Goal: Information Seeking & Learning: Learn about a topic

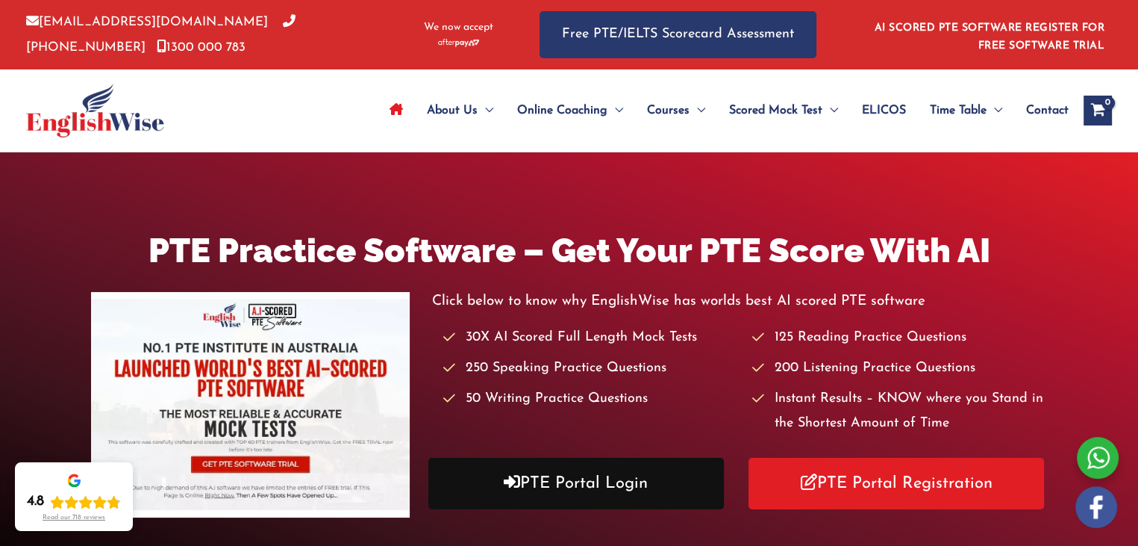
click at [579, 475] on link "PTE Portal Login" at bounding box center [576, 484] width 296 height 52
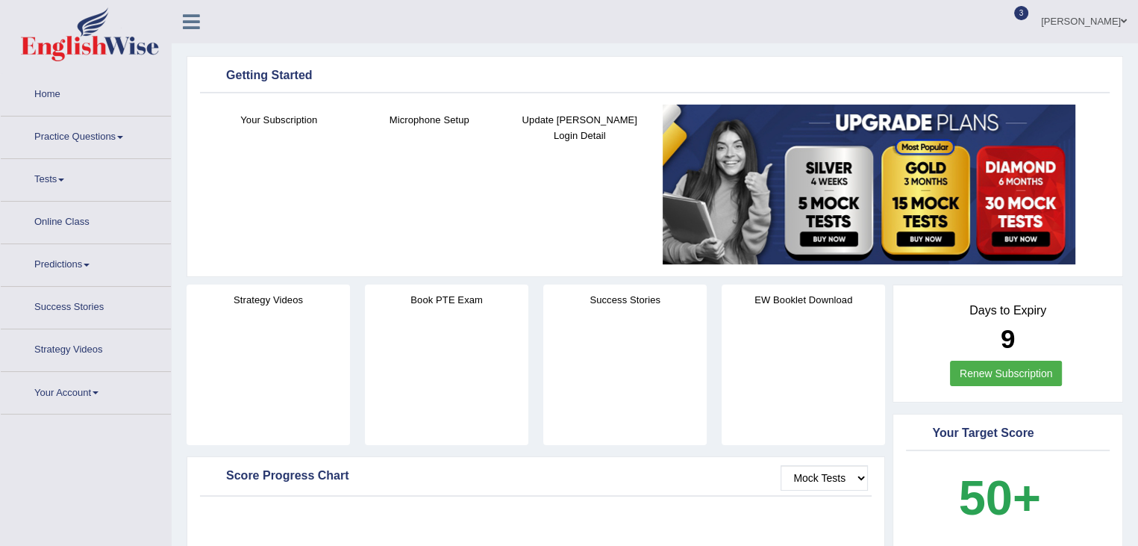
click at [646, 362] on div "Success Stories" at bounding box center [624, 364] width 163 height 160
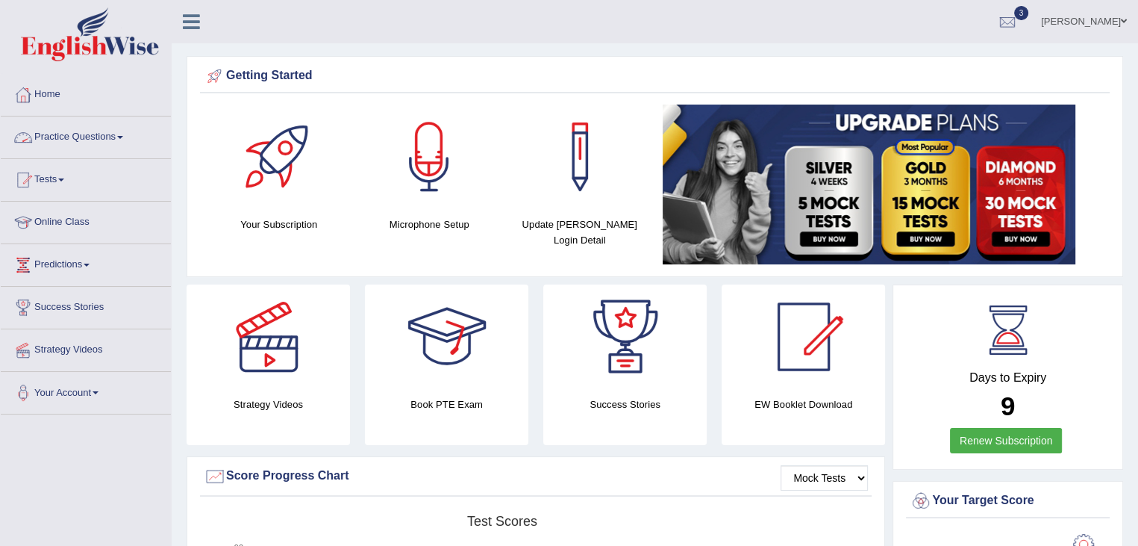
click at [134, 140] on link "Practice Questions" at bounding box center [86, 134] width 170 height 37
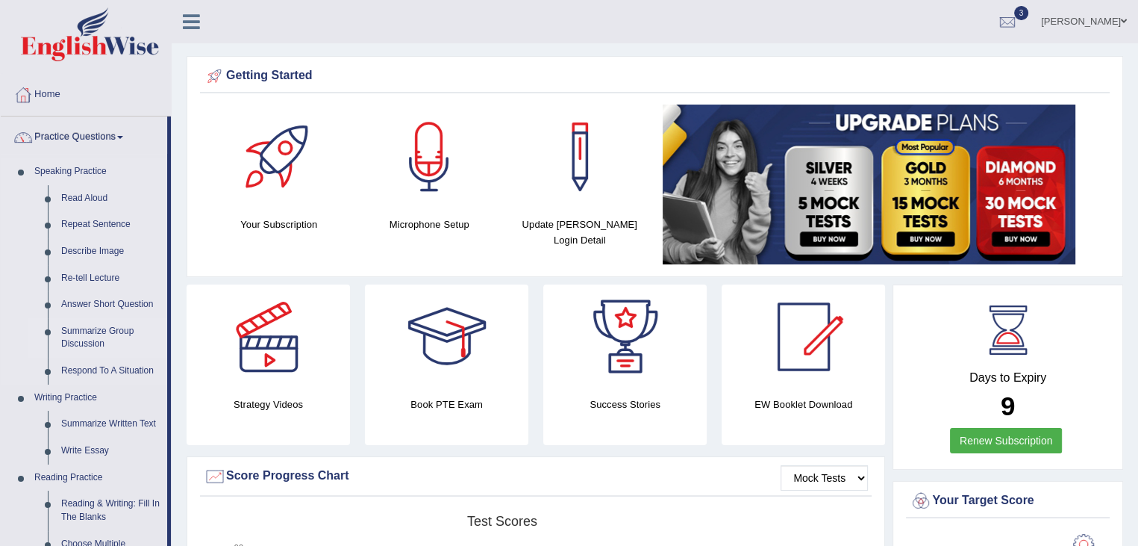
click at [101, 333] on link "Summarize Group Discussion" at bounding box center [110, 338] width 113 height 40
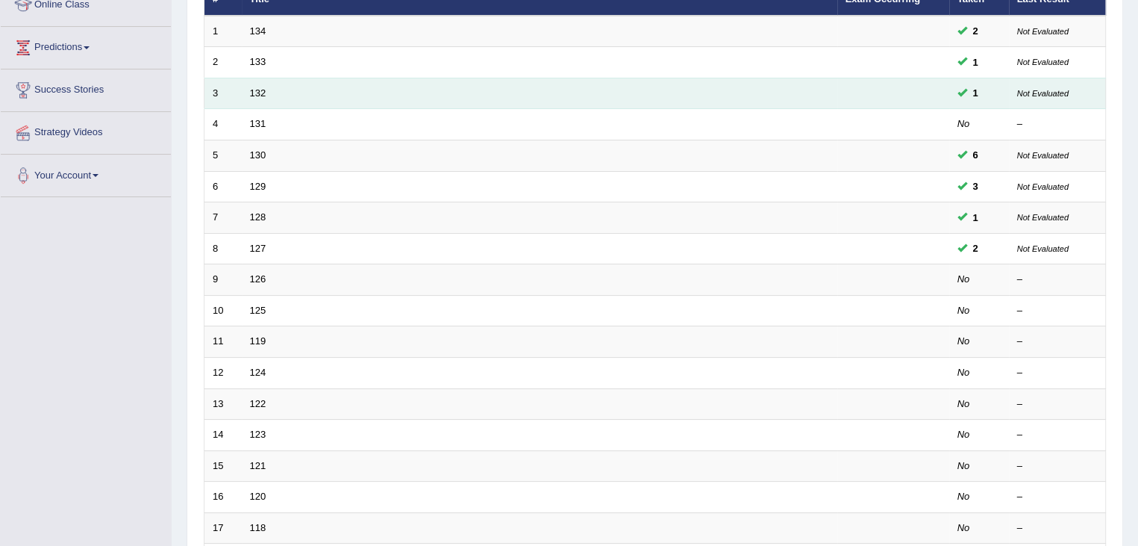
scroll to position [218, 0]
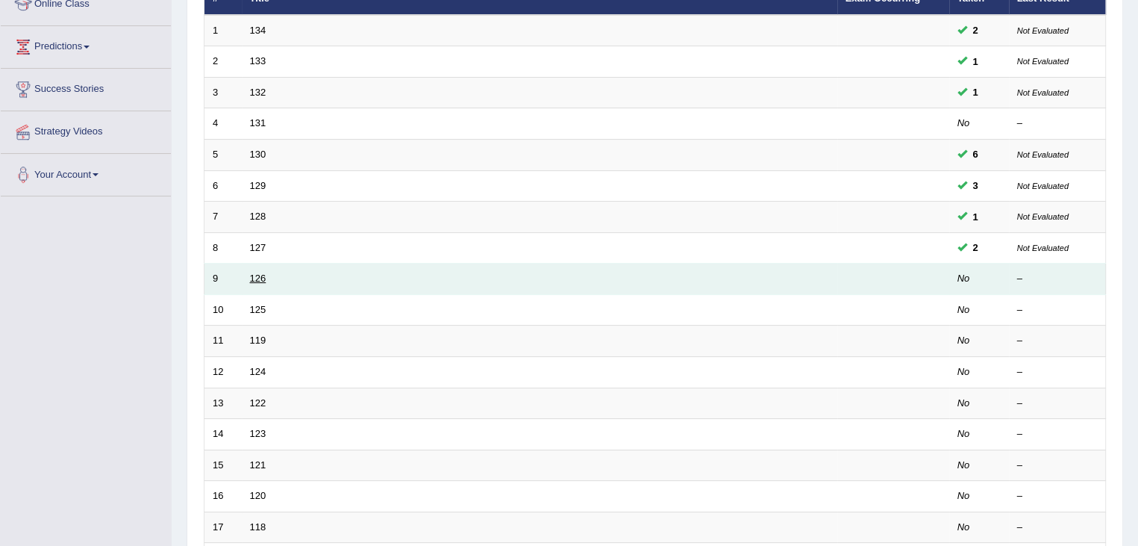
click at [255, 278] on link "126" at bounding box center [258, 277] width 16 height 11
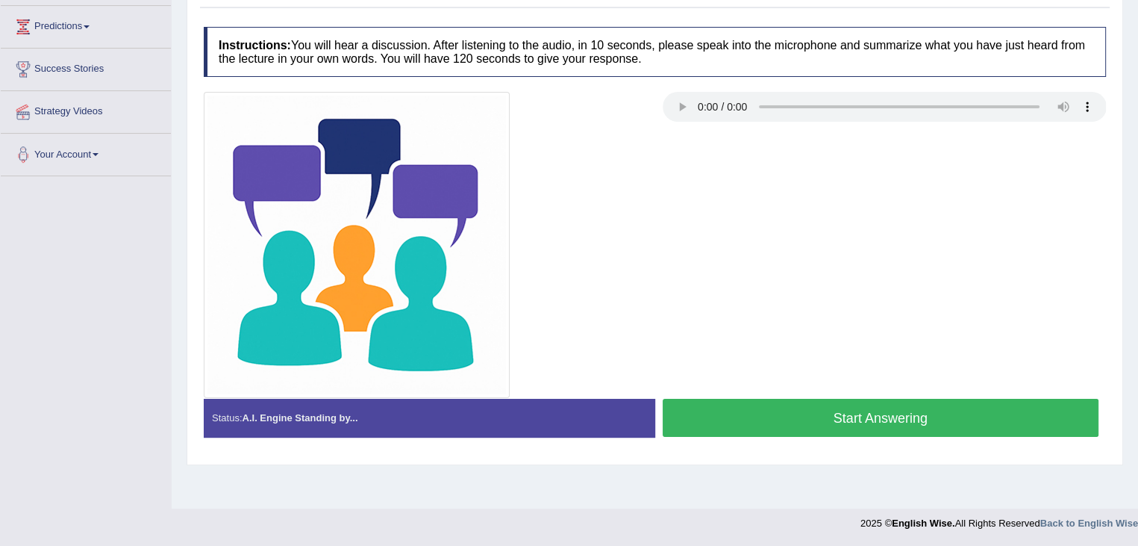
scroll to position [237, 0]
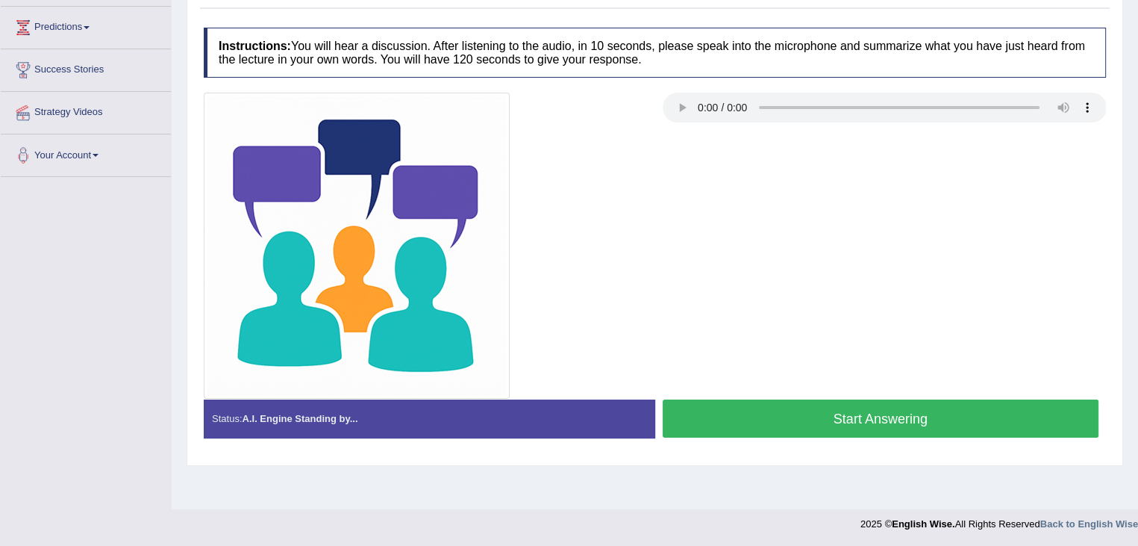
click at [826, 420] on button "Start Answering" at bounding box center [881, 418] width 437 height 38
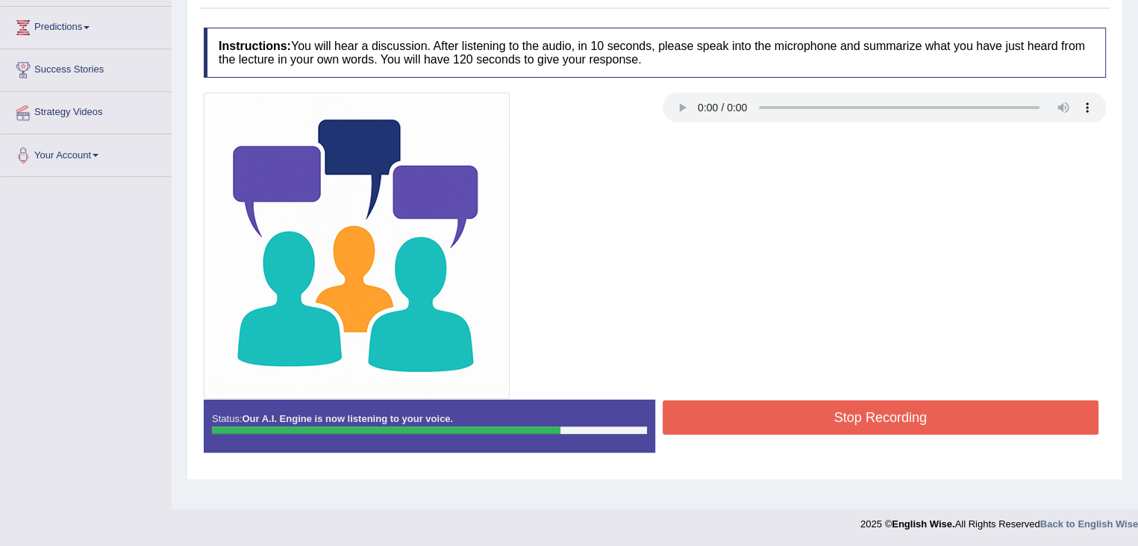
click at [826, 420] on button "Stop Recording" at bounding box center [881, 417] width 437 height 34
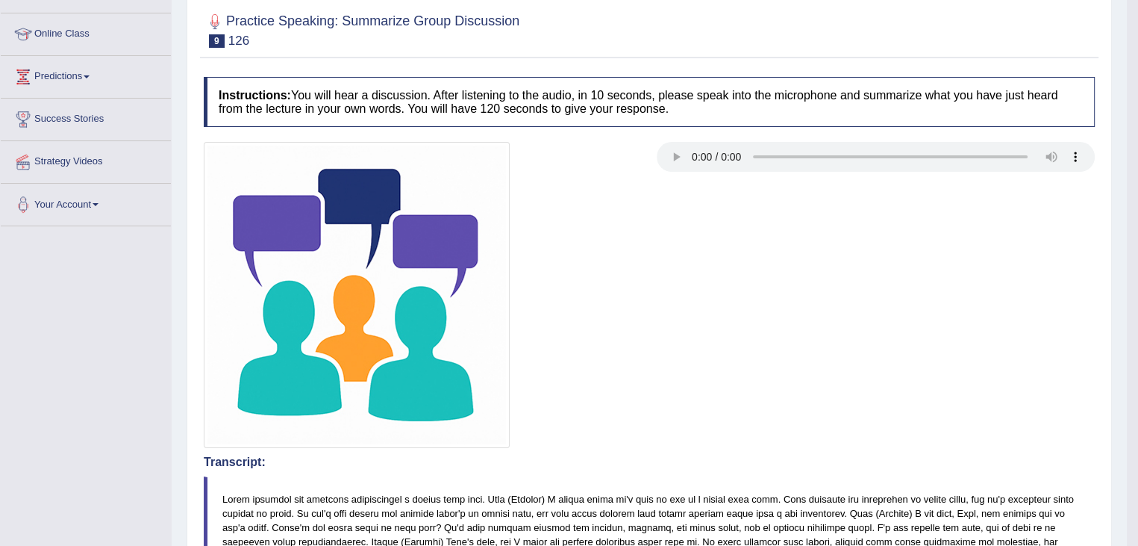
scroll to position [0, 0]
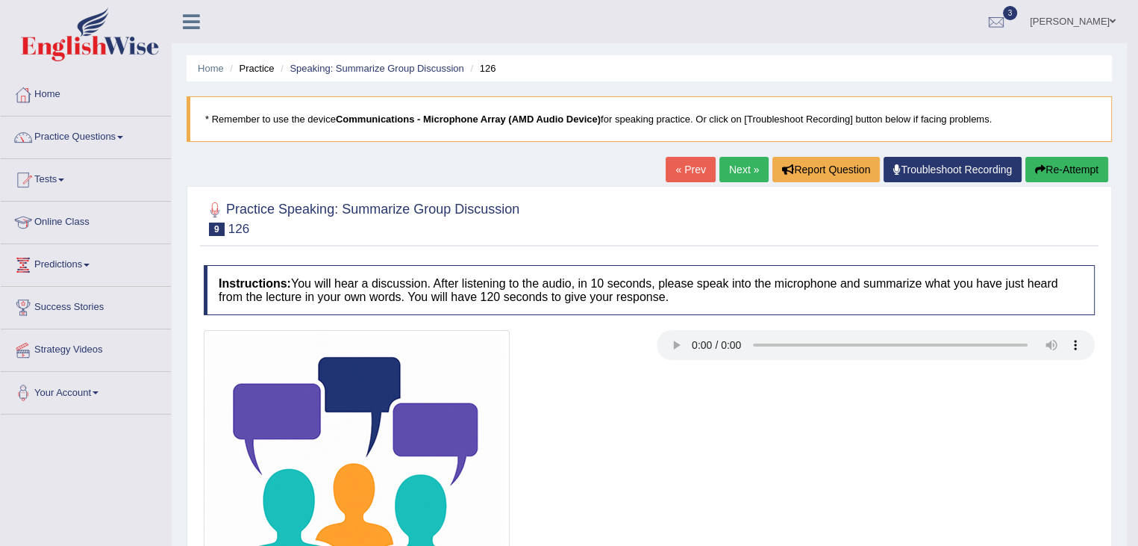
click at [1062, 171] on button "Re-Attempt" at bounding box center [1067, 169] width 83 height 25
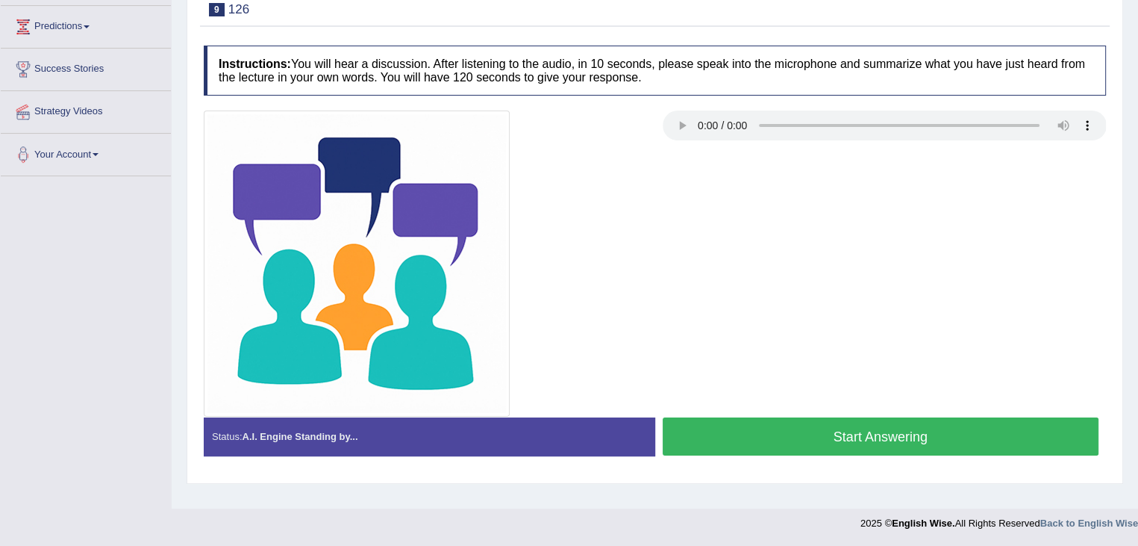
scroll to position [237, 0]
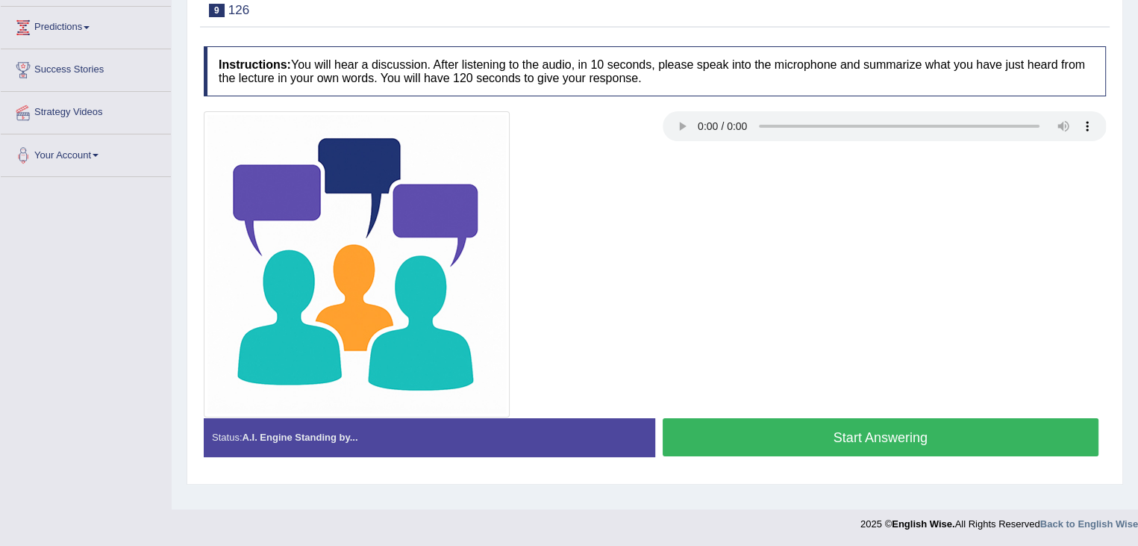
click at [961, 428] on button "Start Answering" at bounding box center [881, 437] width 437 height 38
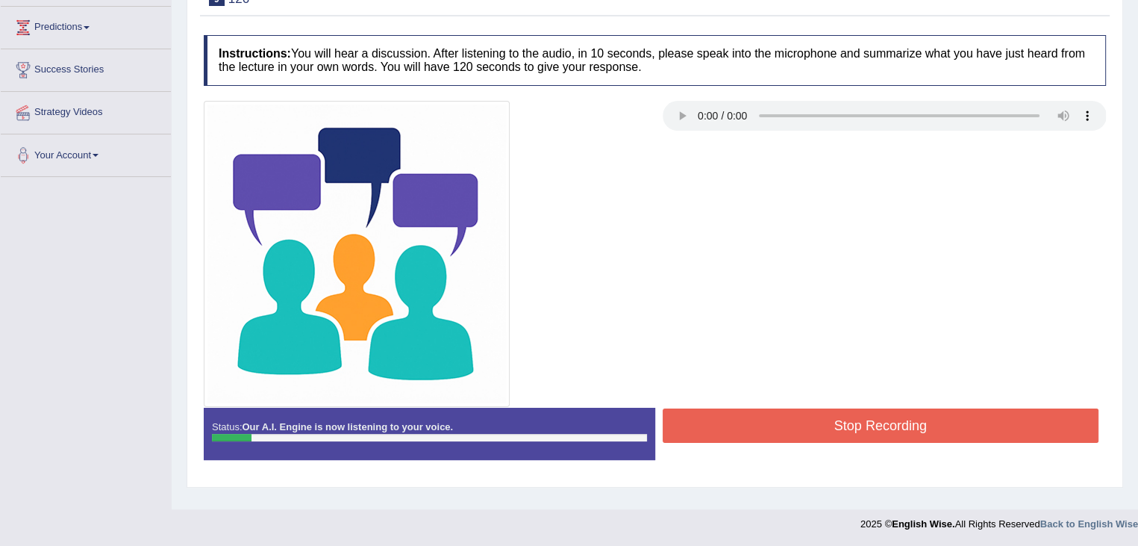
scroll to position [0, 0]
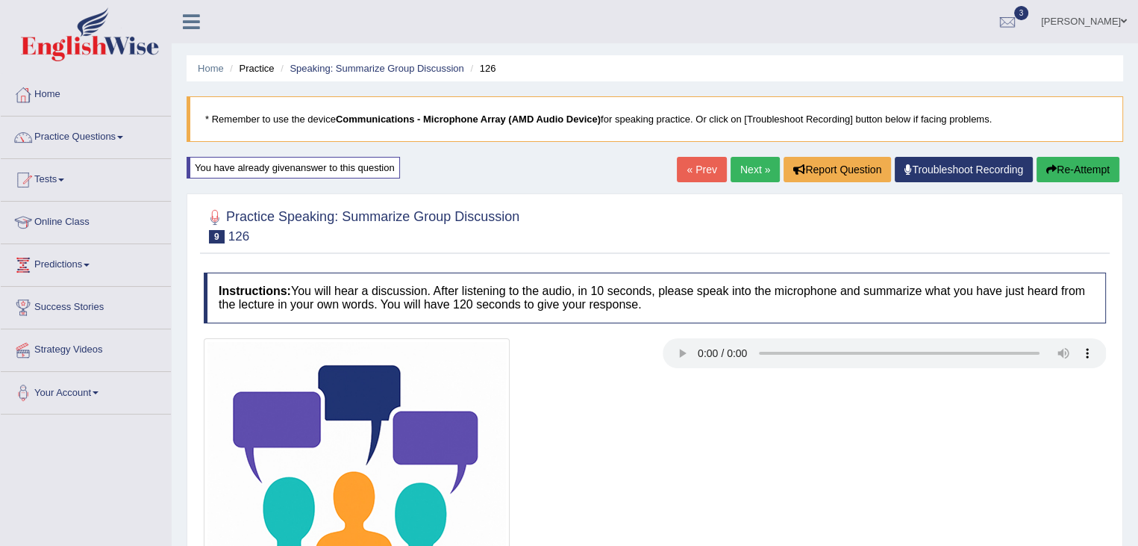
click at [1081, 163] on button "Re-Attempt" at bounding box center [1078, 169] width 83 height 25
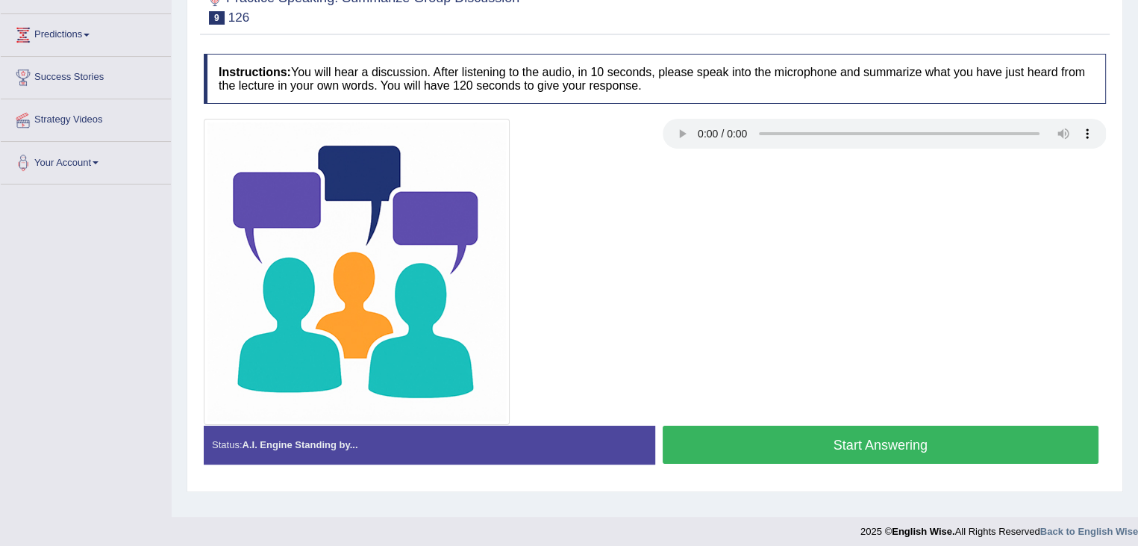
scroll to position [238, 0]
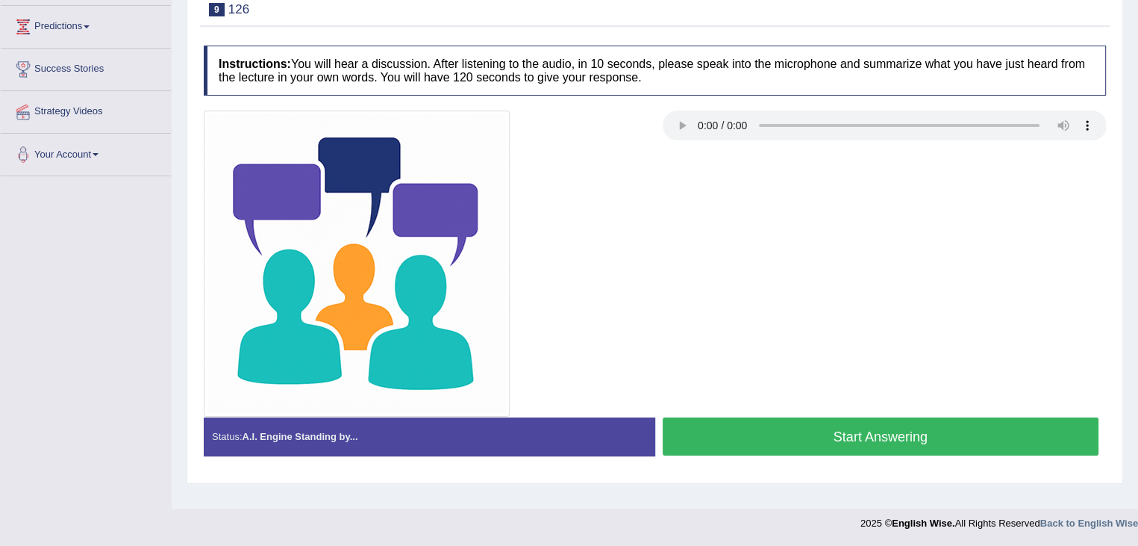
click at [803, 434] on button "Start Answering" at bounding box center [881, 436] width 437 height 38
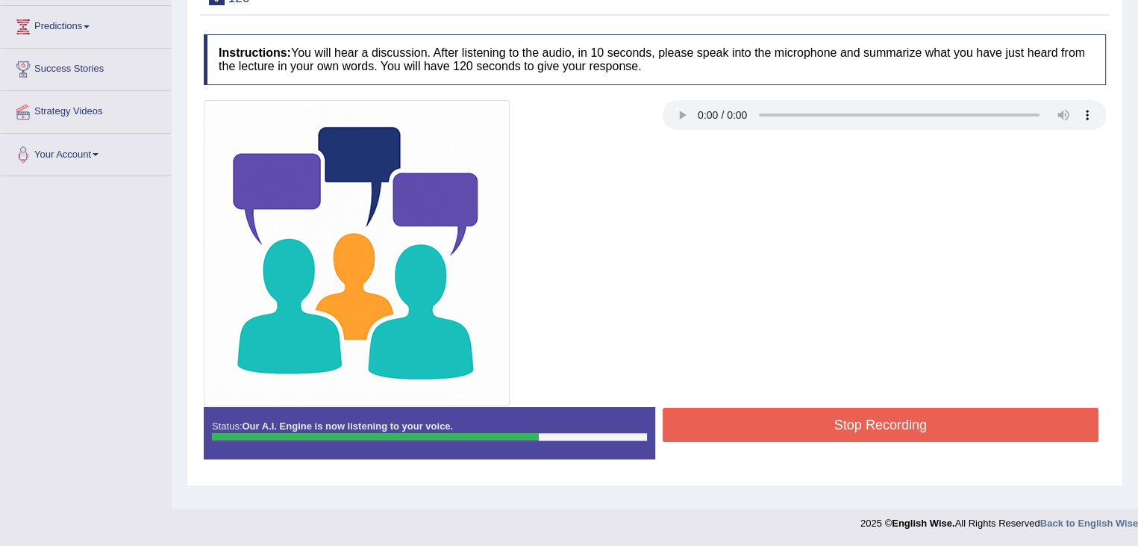
click at [808, 433] on button "Stop Recording" at bounding box center [881, 425] width 437 height 34
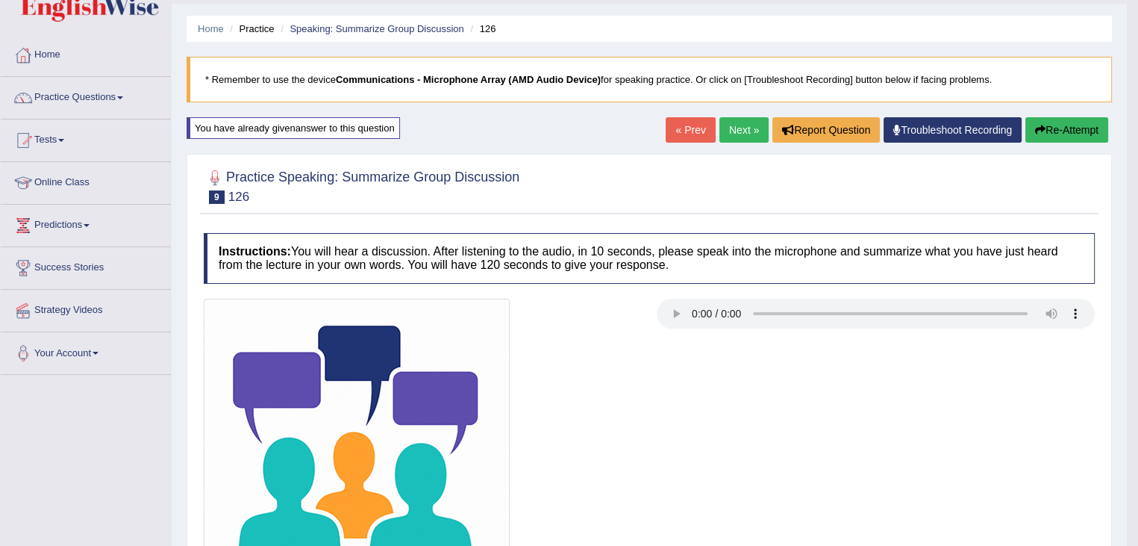
scroll to position [39, 0]
click at [1057, 132] on button "Re-Attempt" at bounding box center [1067, 130] width 83 height 25
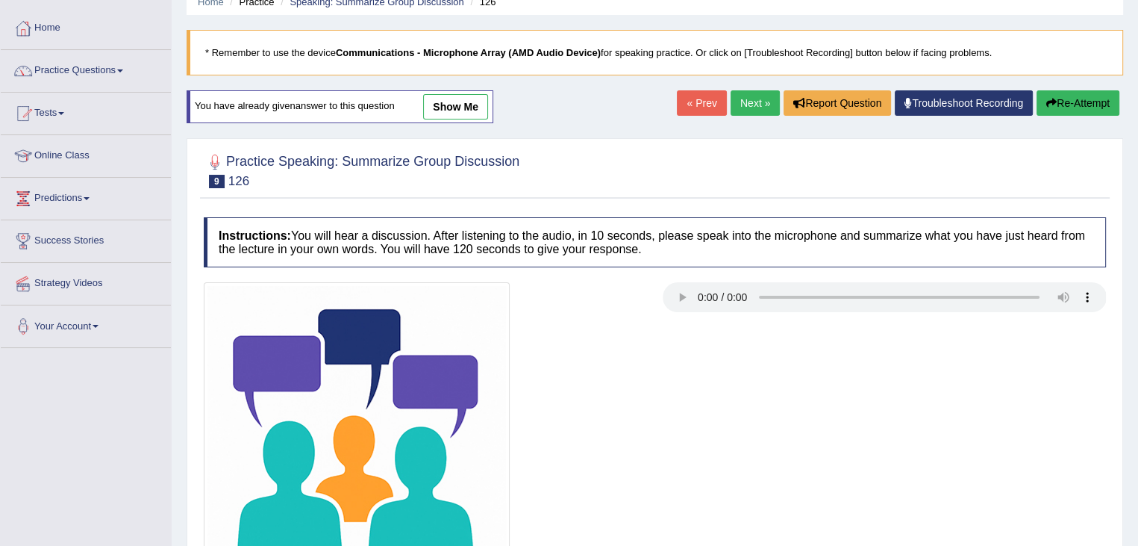
scroll to position [66, 0]
click at [1076, 100] on button "Re-Attempt" at bounding box center [1078, 103] width 83 height 25
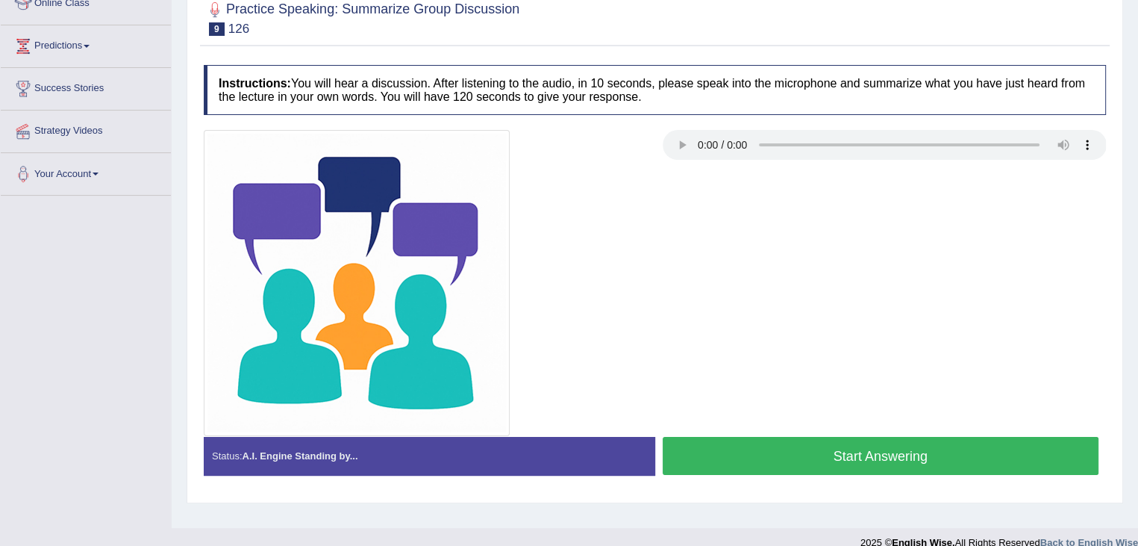
scroll to position [238, 0]
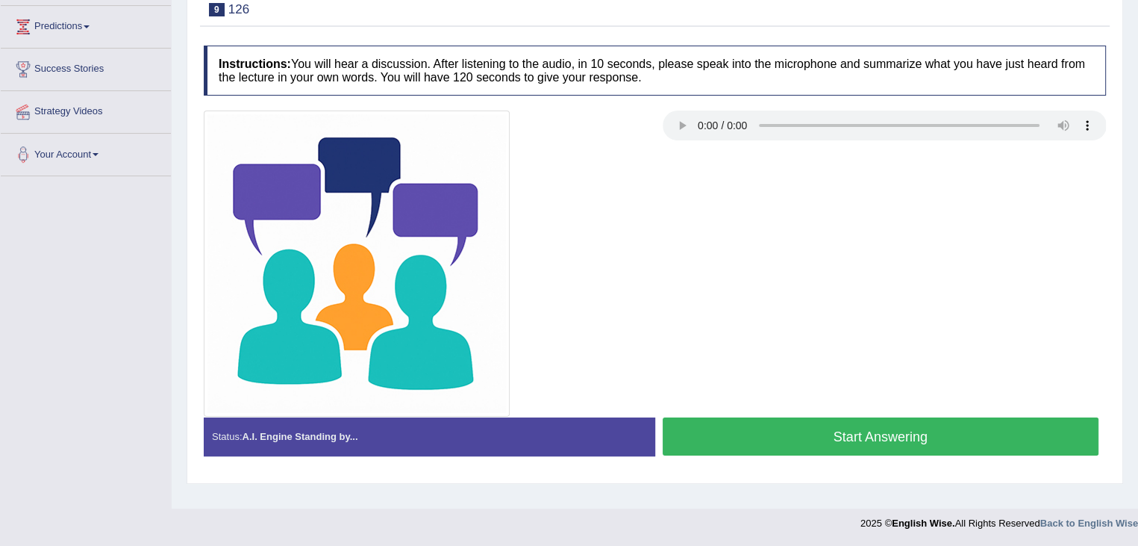
click at [838, 430] on button "Start Answering" at bounding box center [881, 436] width 437 height 38
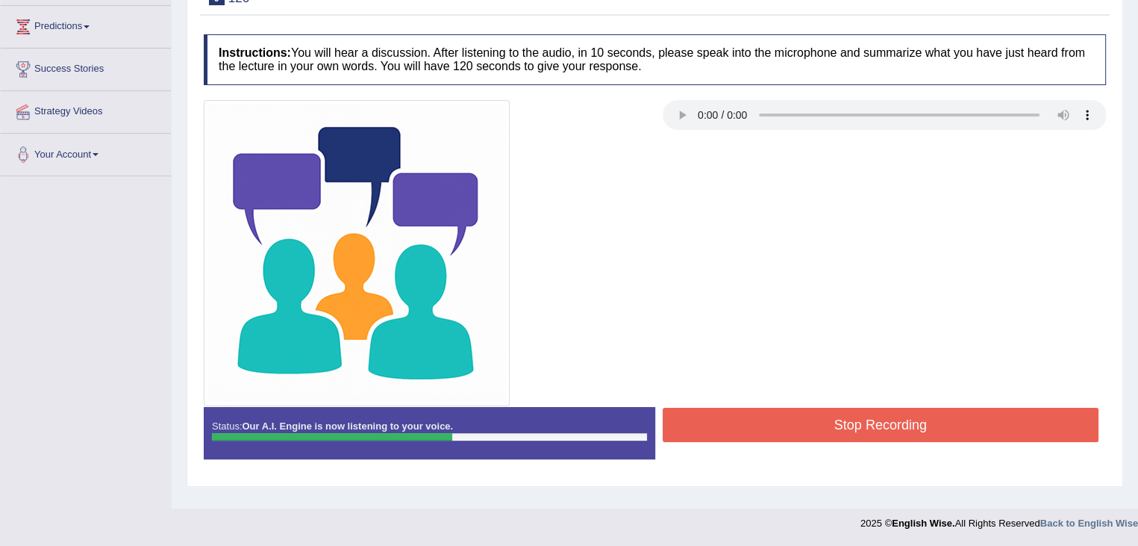
click at [863, 422] on button "Stop Recording" at bounding box center [881, 425] width 437 height 34
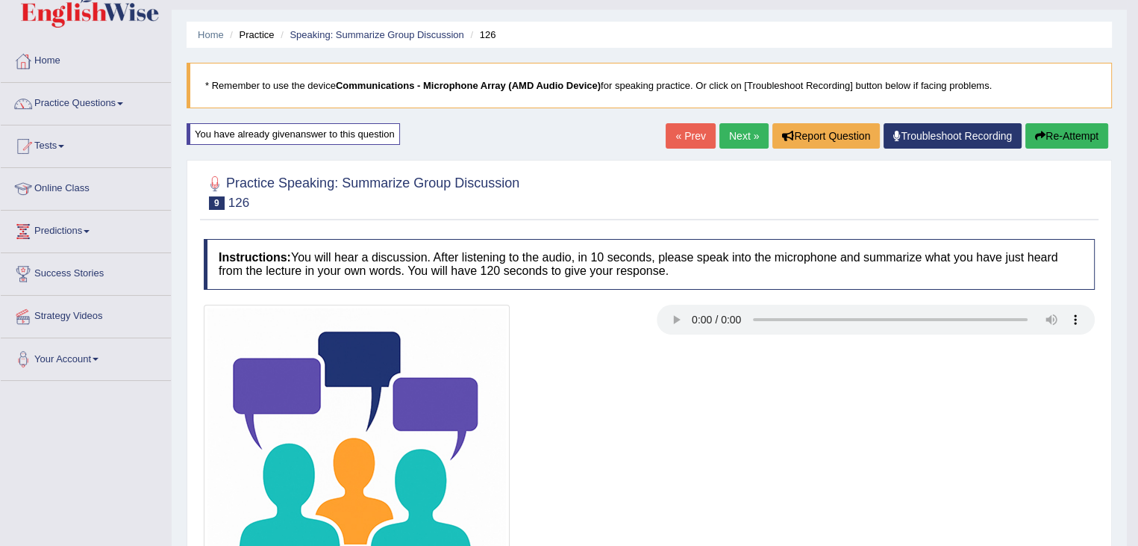
scroll to position [0, 0]
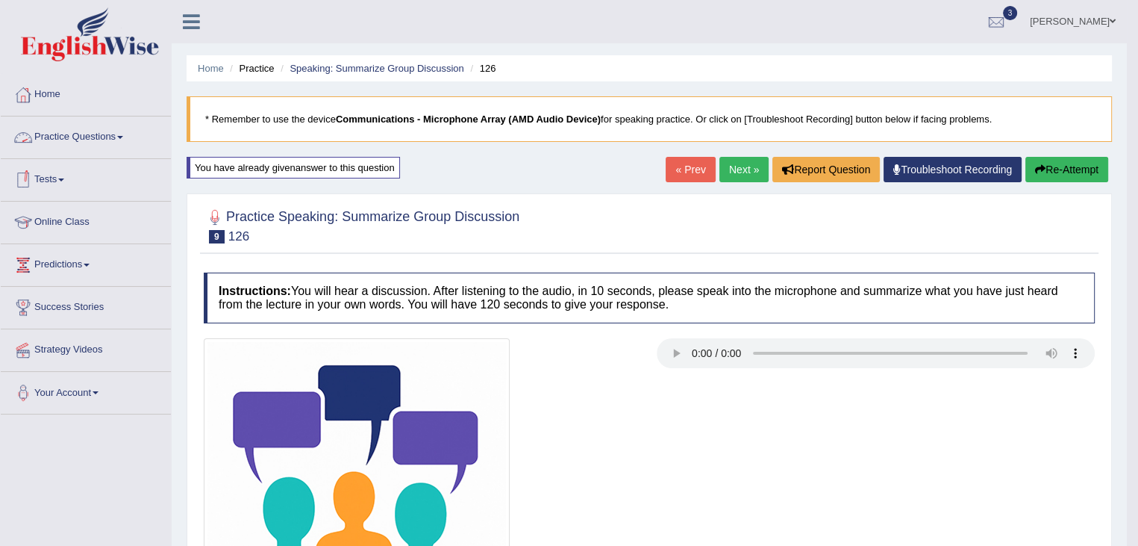
click at [128, 138] on link "Practice Questions" at bounding box center [86, 134] width 170 height 37
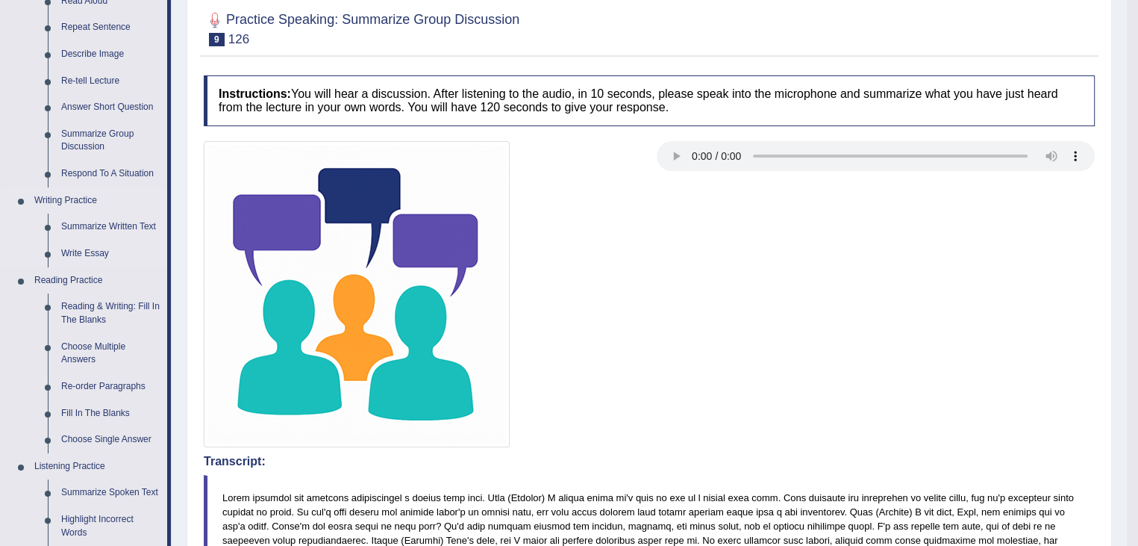
scroll to position [199, 0]
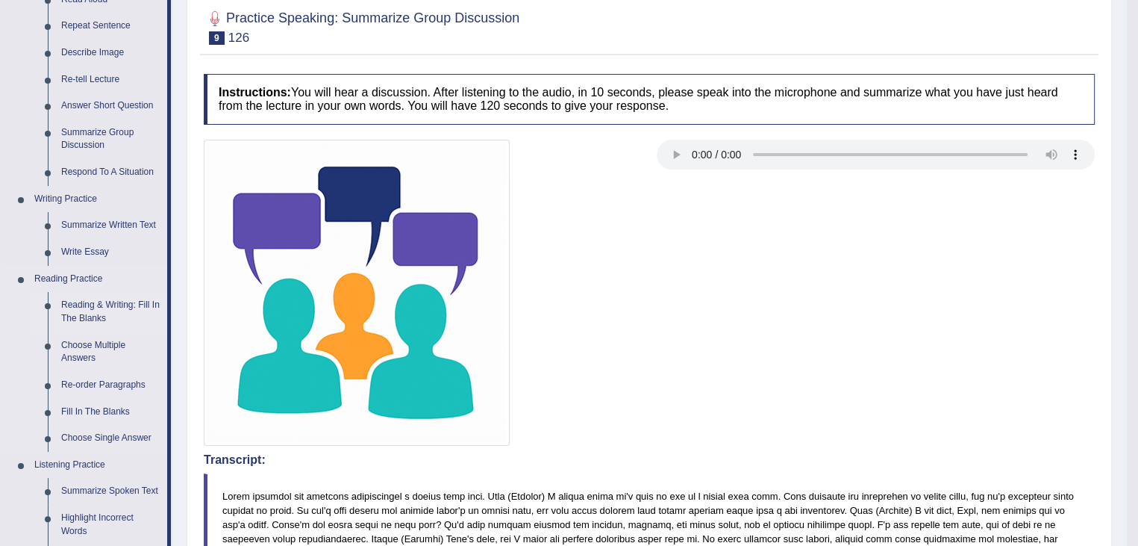
click at [113, 303] on link "Reading & Writing: Fill In The Blanks" at bounding box center [110, 312] width 113 height 40
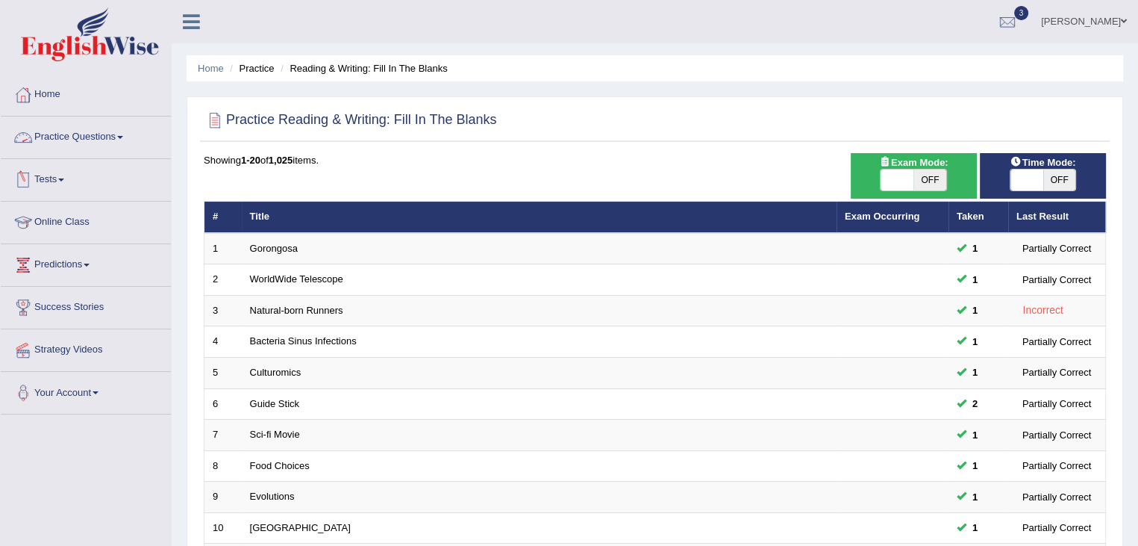
click at [128, 138] on link "Practice Questions" at bounding box center [86, 134] width 170 height 37
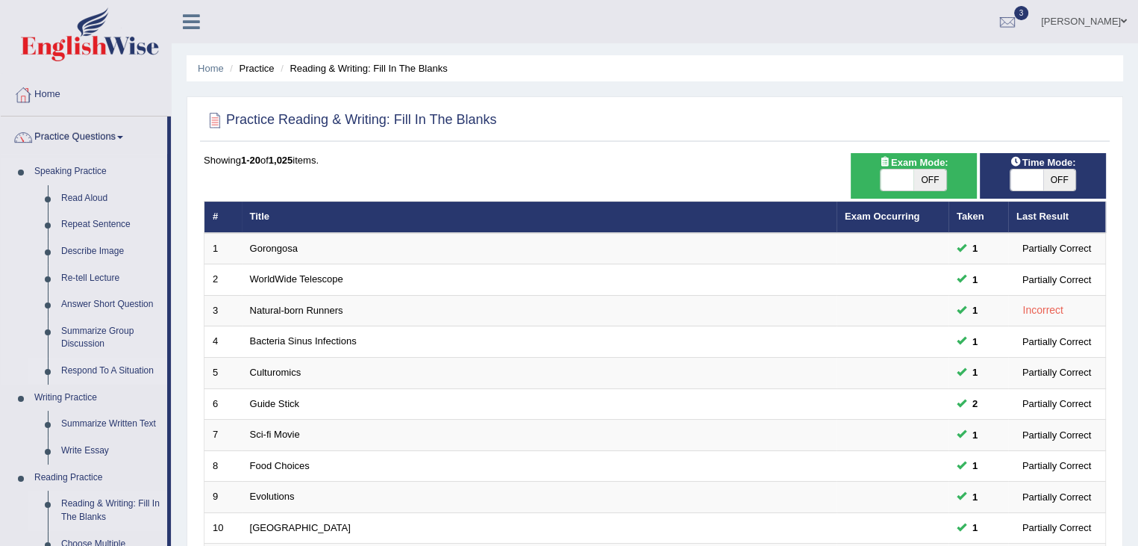
click at [112, 362] on link "Respond To A Situation" at bounding box center [110, 371] width 113 height 27
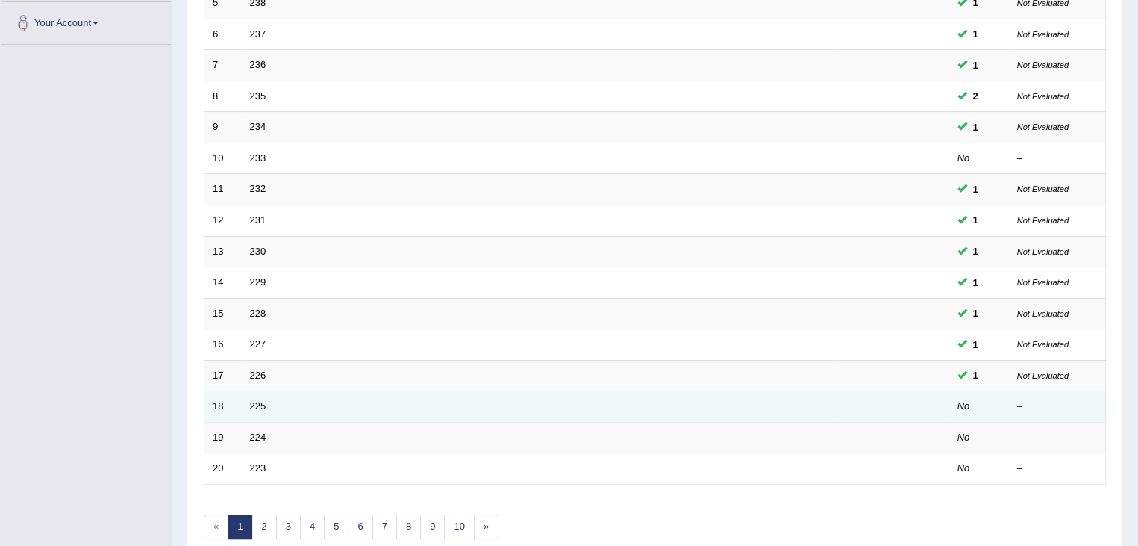
scroll to position [379, 0]
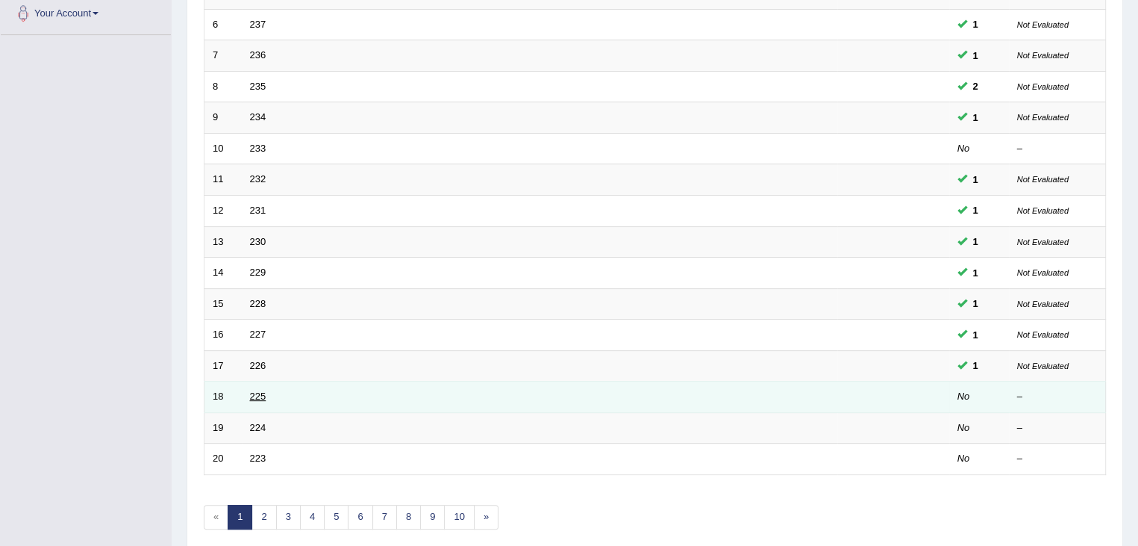
click at [260, 393] on link "225" at bounding box center [258, 395] width 16 height 11
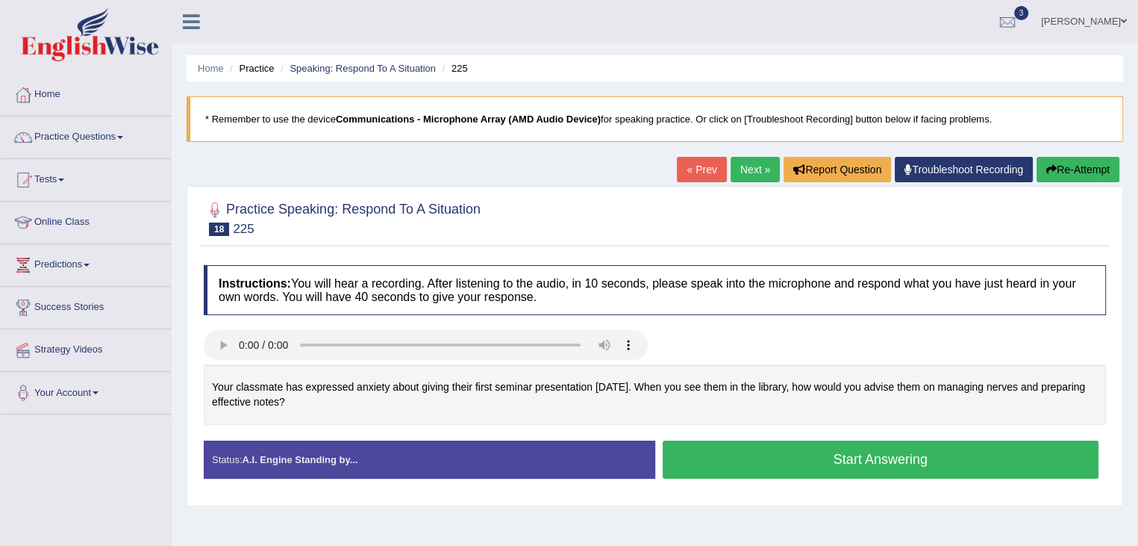
click at [755, 452] on button "Start Answering" at bounding box center [881, 459] width 437 height 38
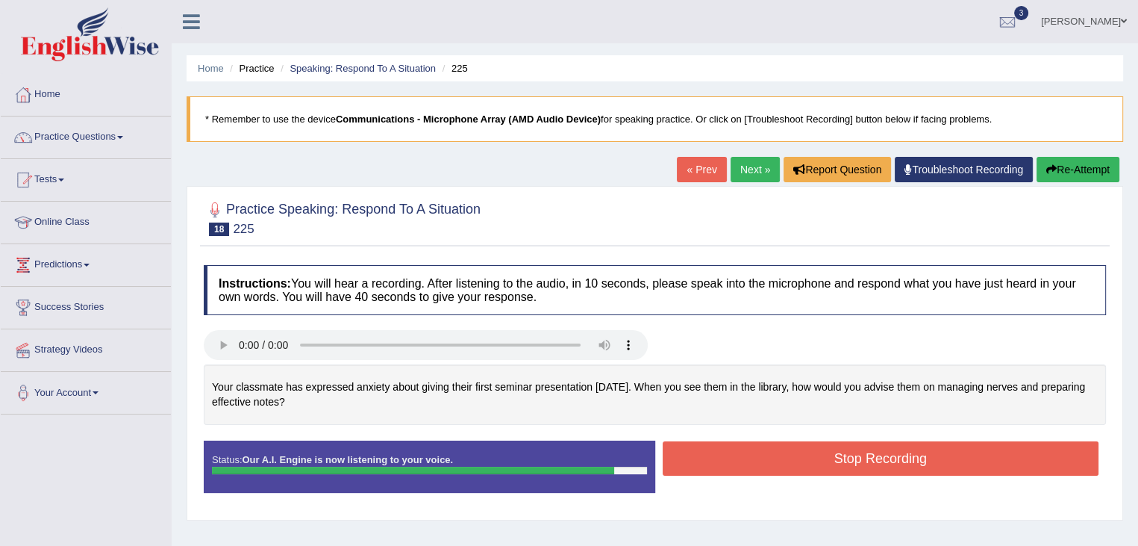
click at [755, 452] on button "Stop Recording" at bounding box center [881, 458] width 437 height 34
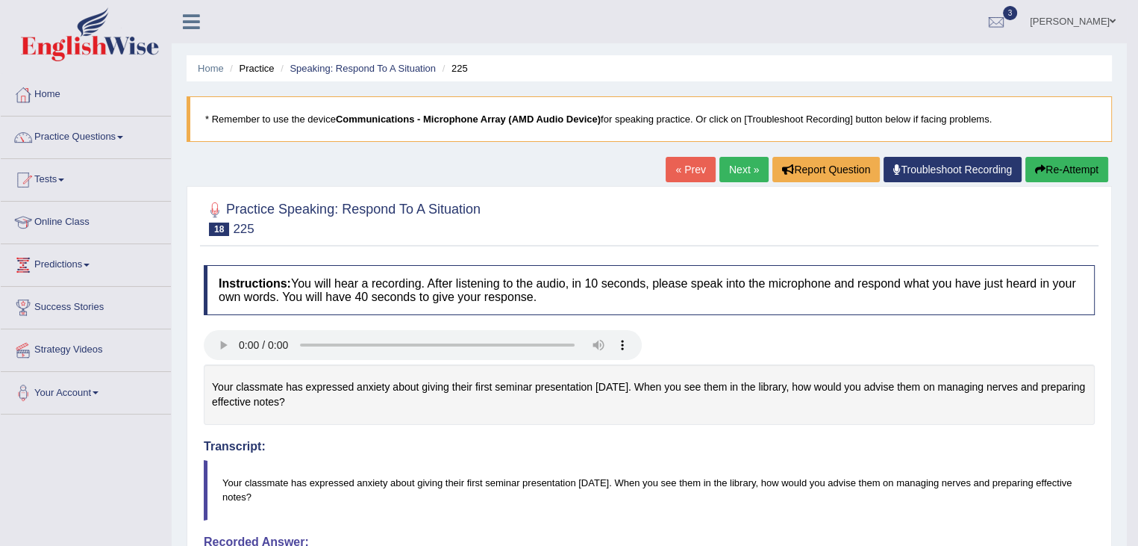
click at [743, 174] on link "Next »" at bounding box center [744, 169] width 49 height 25
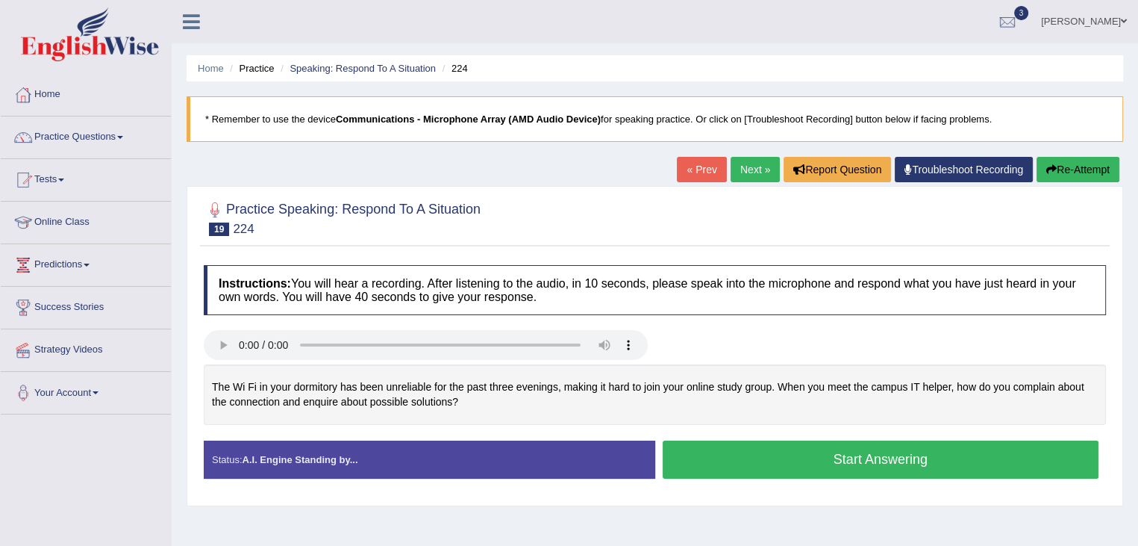
click at [811, 459] on button "Start Answering" at bounding box center [881, 459] width 437 height 38
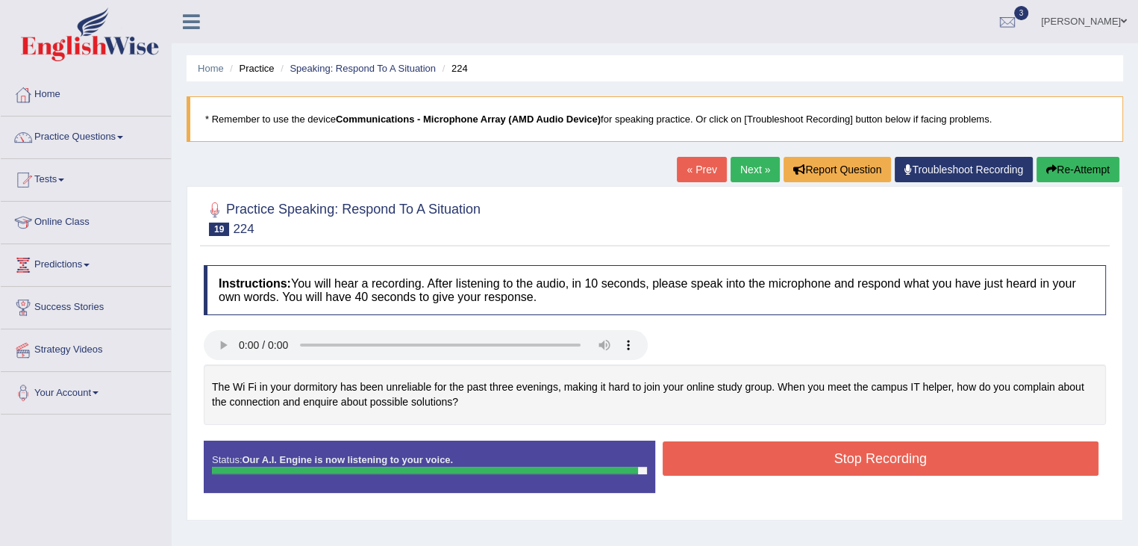
click at [811, 459] on button "Stop Recording" at bounding box center [881, 458] width 437 height 34
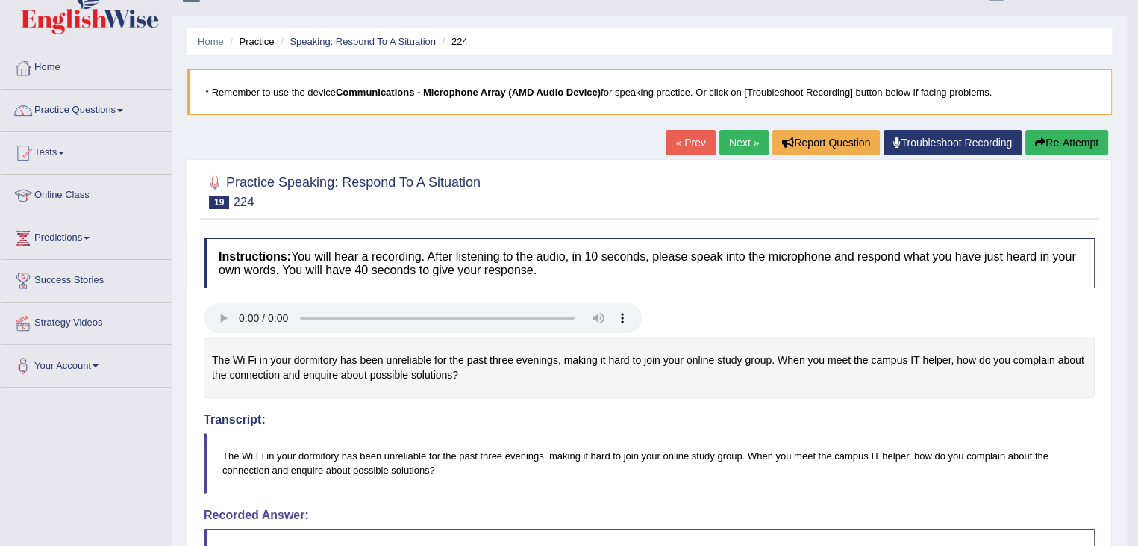
scroll to position [25, 0]
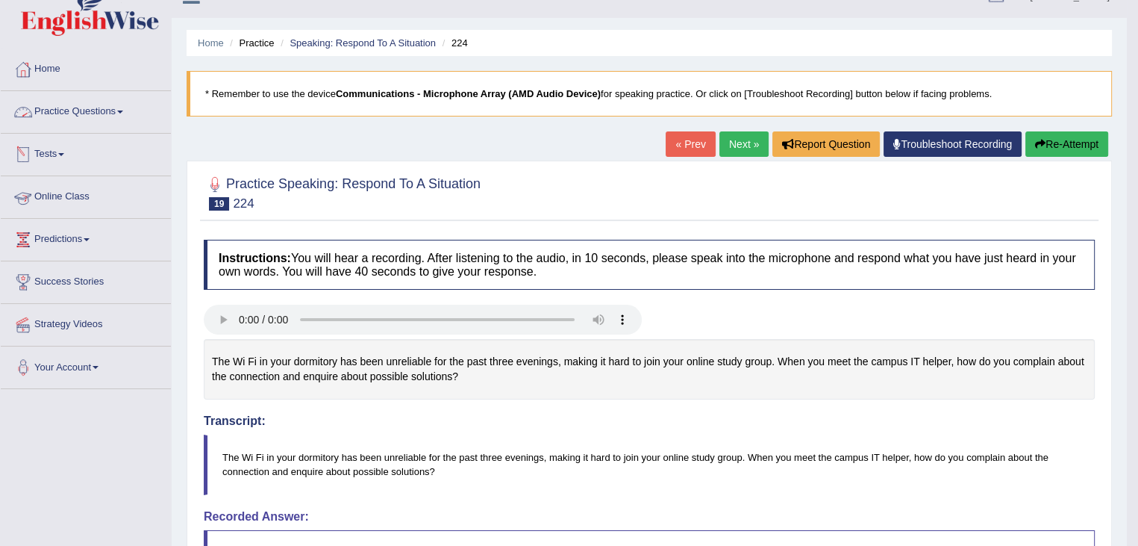
click at [123, 125] on link "Practice Questions" at bounding box center [86, 109] width 170 height 37
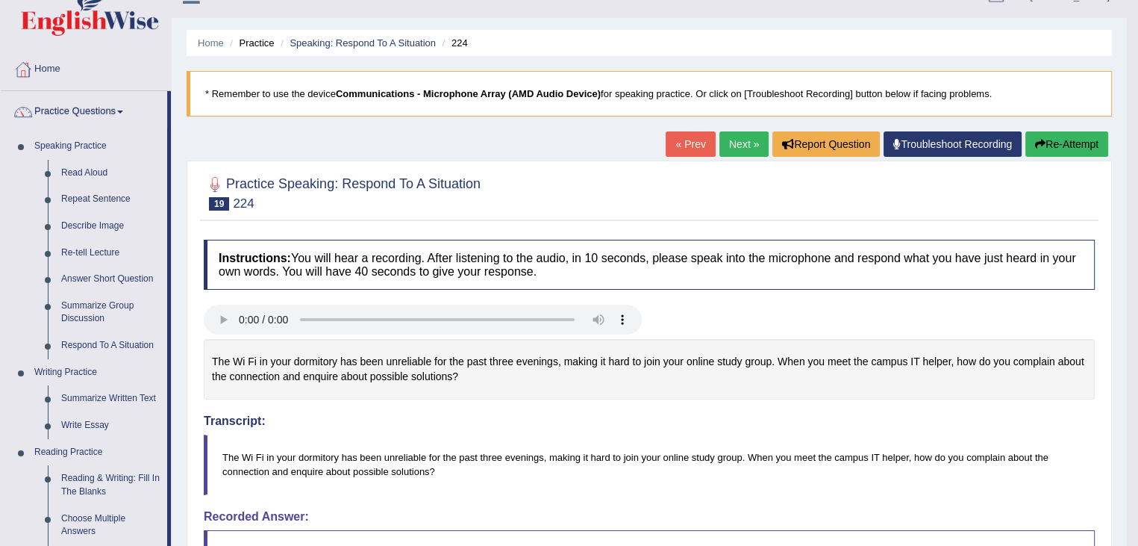
scroll to position [0, 0]
